Goal: Transaction & Acquisition: Book appointment/travel/reservation

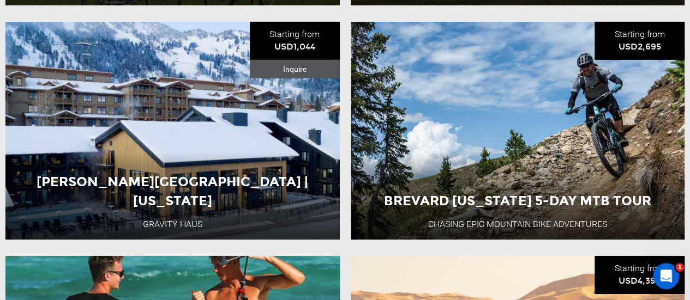
scroll to position [1796, 0]
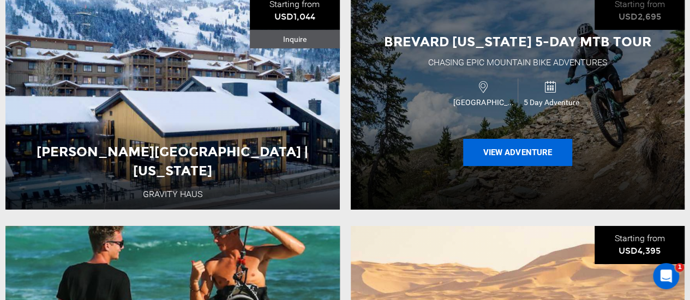
click at [519, 161] on button "View Adventure" at bounding box center [517, 152] width 109 height 27
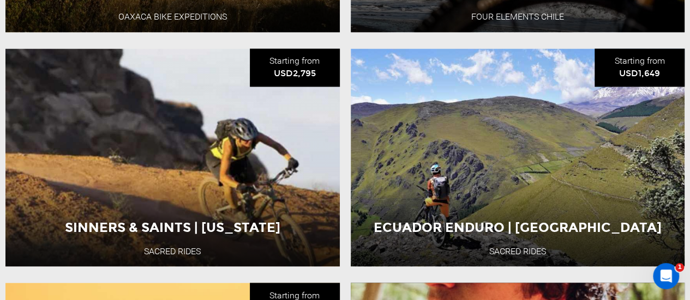
scroll to position [806, 0]
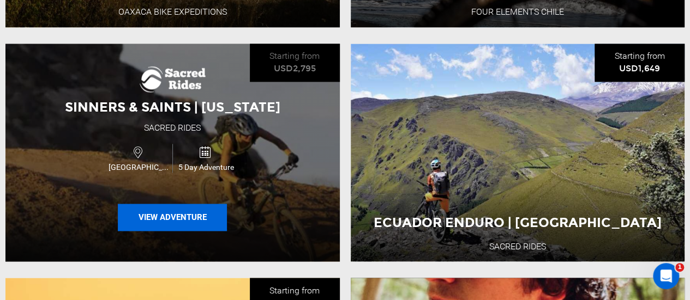
click at [182, 216] on button "View Adventure" at bounding box center [172, 217] width 109 height 27
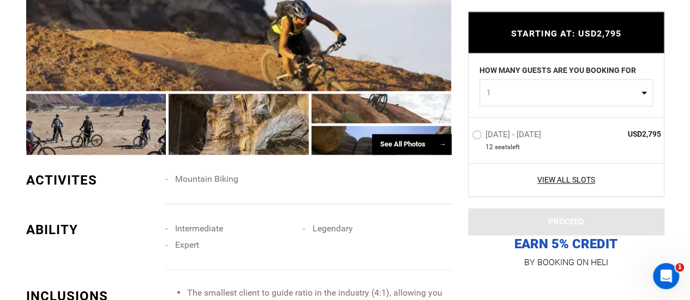
scroll to position [755, 0]
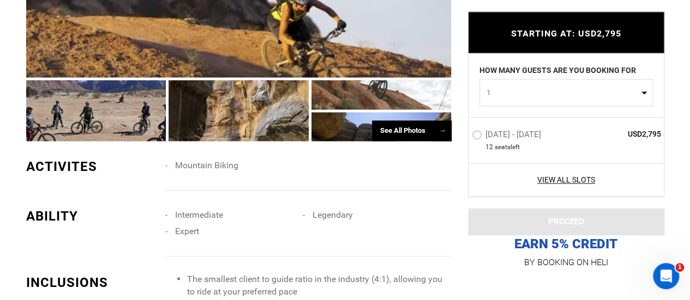
click at [407, 128] on div "See All Photos →" at bounding box center [412, 131] width 80 height 21
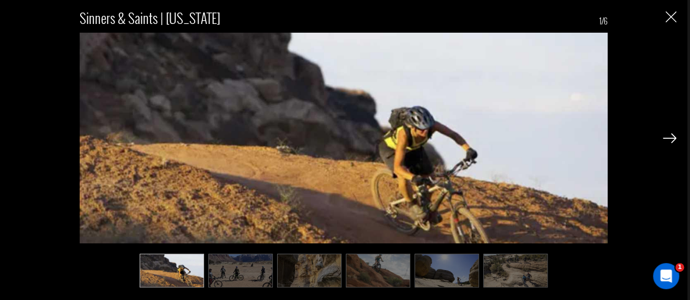
click at [669, 141] on img at bounding box center [670, 139] width 14 height 10
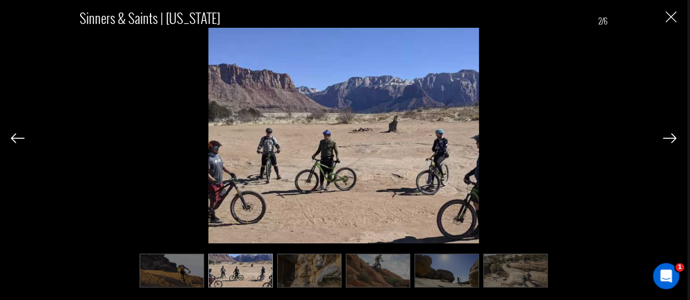
click at [669, 141] on img at bounding box center [670, 139] width 14 height 10
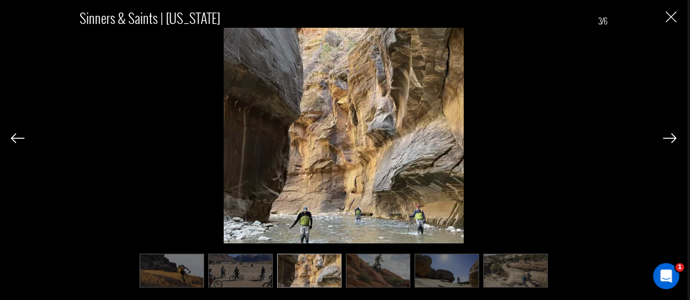
click at [669, 141] on img at bounding box center [670, 139] width 14 height 10
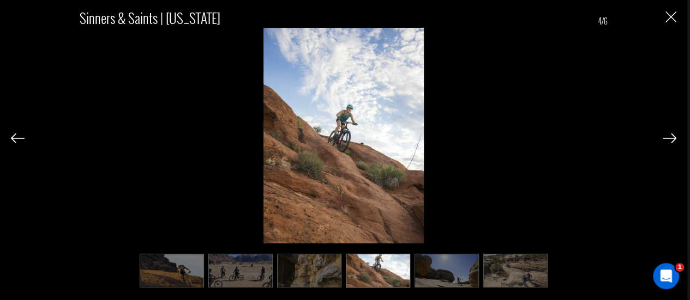
click at [669, 141] on img at bounding box center [670, 139] width 14 height 10
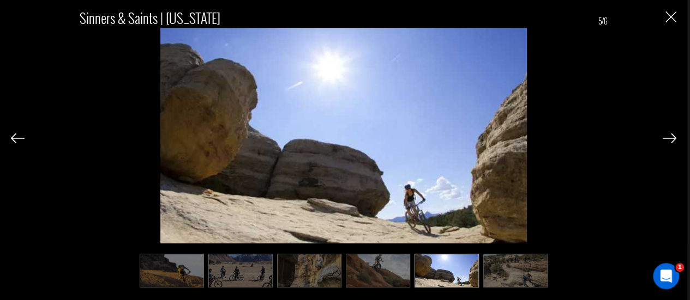
click at [669, 141] on img at bounding box center [670, 139] width 14 height 10
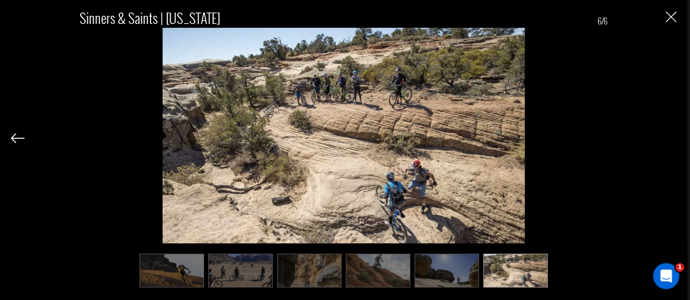
click at [669, 141] on div "Sinners & Saints | [US_STATE] 6/6" at bounding box center [343, 142] width 665 height 285
click at [673, 20] on img "Close" at bounding box center [670, 16] width 11 height 11
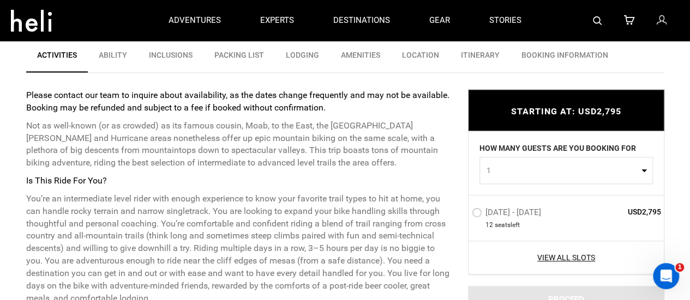
scroll to position [382, 0]
